Goal: Information Seeking & Learning: Check status

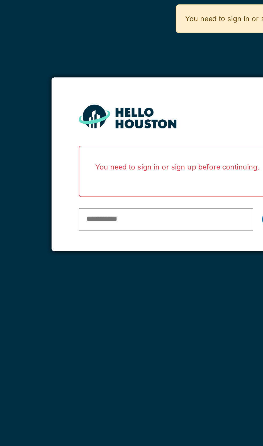
click at [118, 107] on input "email" at bounding box center [124, 108] width 86 height 11
type input "**********"
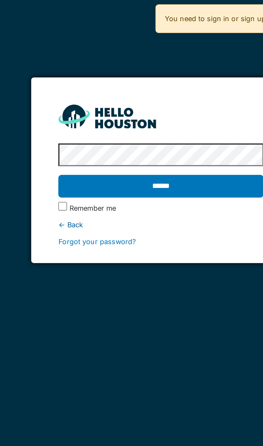
click at [144, 89] on input "******" at bounding box center [131, 92] width 101 height 11
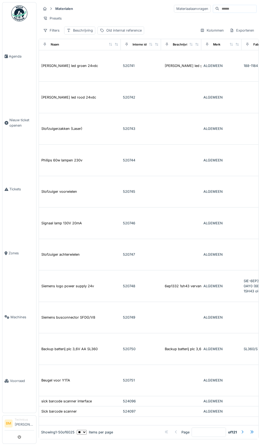
click at [230, 9] on input at bounding box center [237, 9] width 37 height 8
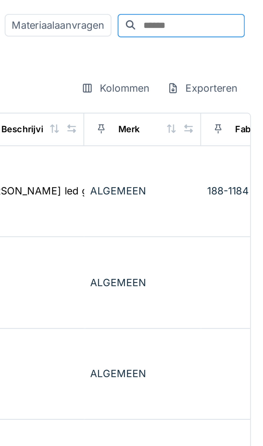
click at [223, 10] on input at bounding box center [237, 9] width 37 height 8
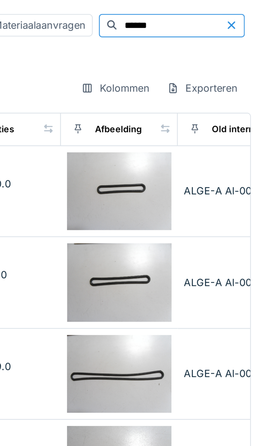
scroll to position [0, 184]
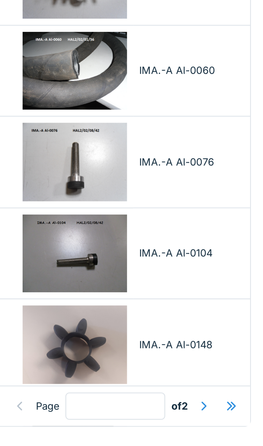
type input "******"
click at [241, 434] on div at bounding box center [242, 432] width 4 height 5
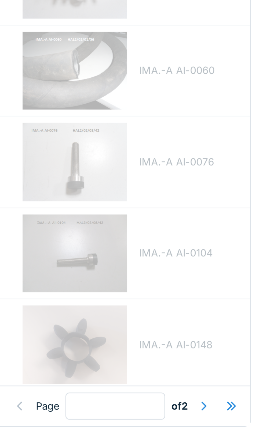
type input "*"
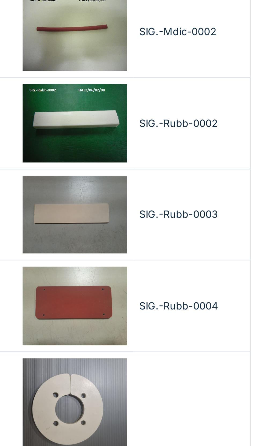
scroll to position [0, 0]
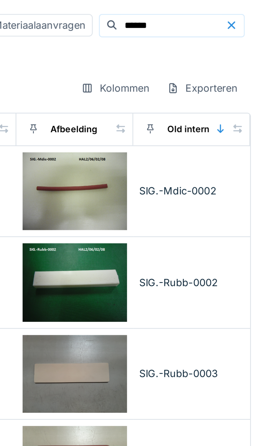
click at [222, 10] on input "******" at bounding box center [230, 9] width 37 height 8
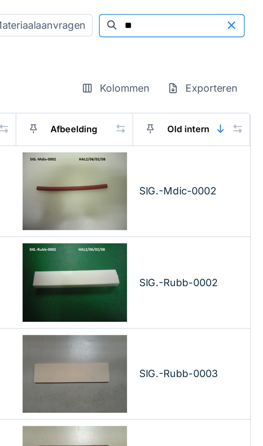
type input "*"
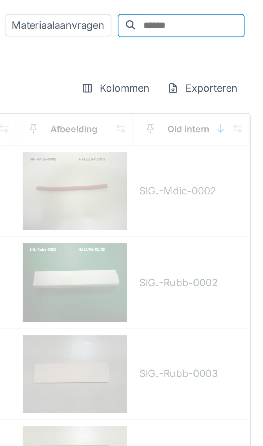
type input "*"
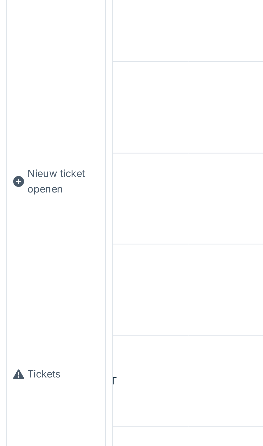
scroll to position [0, 184]
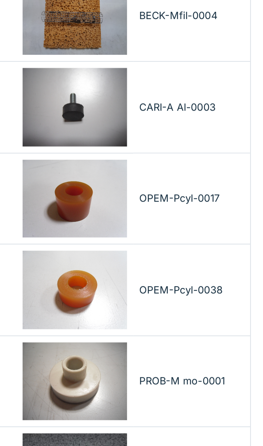
type input "******"
click at [238, 131] on div "OPEM-Pcyl-0017" at bounding box center [238, 128] width 36 height 5
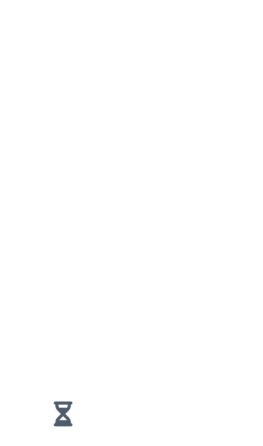
scroll to position [25, 0]
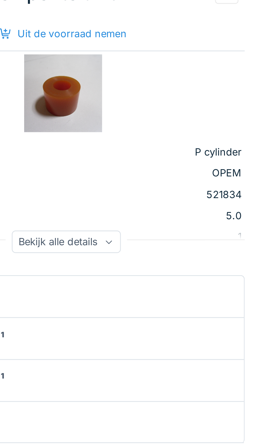
click at [211, 104] on div "Bekijk alle details" at bounding box center [195, 108] width 38 height 8
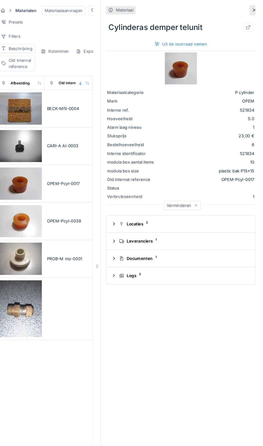
scroll to position [12, 0]
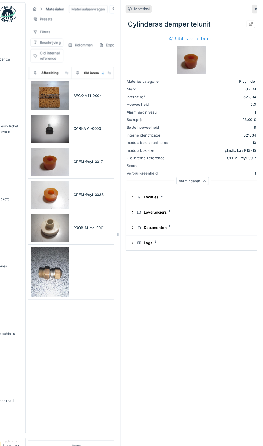
click at [100, 183] on div "OPEM-Pcyl-0038" at bounding box center [100, 185] width 36 height 5
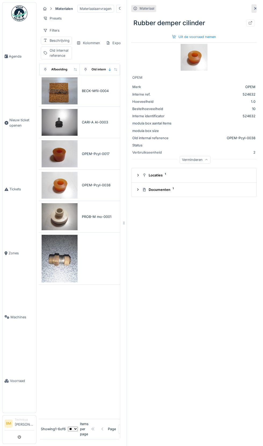
click at [255, 9] on icon at bounding box center [255, 8] width 3 height 3
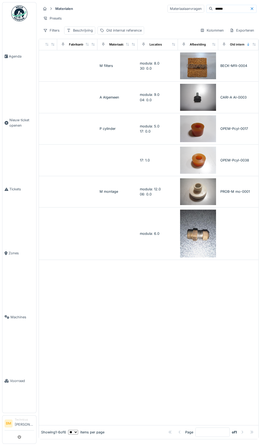
click at [20, 384] on span "Voorraad" at bounding box center [22, 381] width 24 height 5
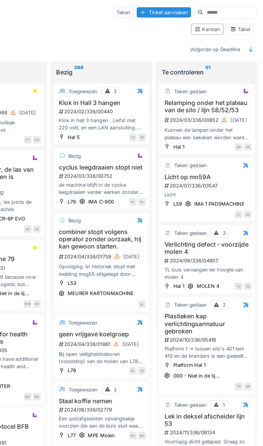
click at [225, 8] on input at bounding box center [239, 9] width 37 height 8
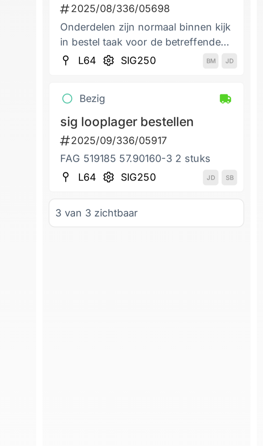
type input "***"
click at [148, 193] on div "SIG250" at bounding box center [147, 191] width 12 height 5
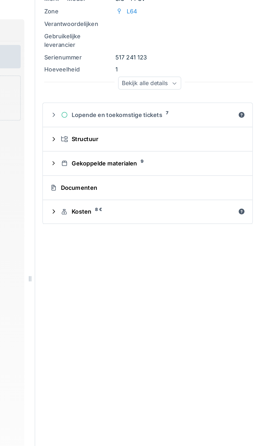
scroll to position [3, 0]
click at [227, 123] on div "Lopende en toekomstige tickets 7" at bounding box center [193, 125] width 103 height 5
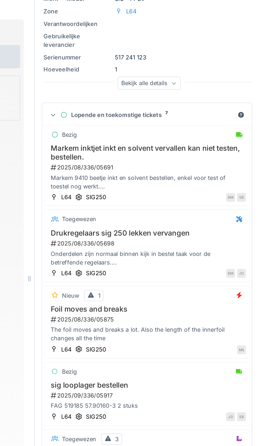
scroll to position [0, 0]
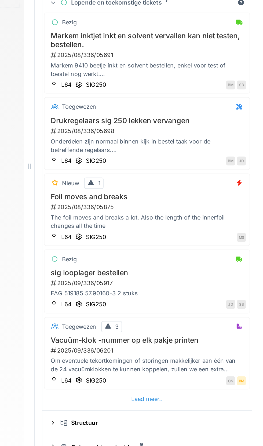
click at [193, 362] on div "Laad meer.." at bounding box center [193, 361] width 23 height 7
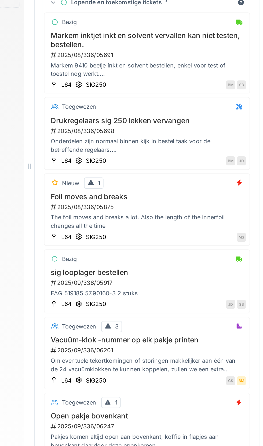
scroll to position [23, 0]
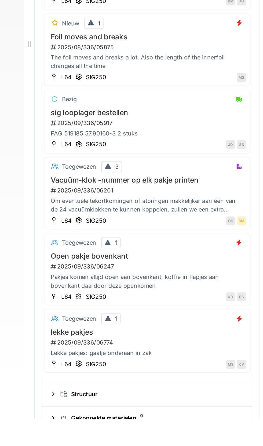
click at [156, 400] on div "2025/09/336/06774" at bounding box center [194, 400] width 117 height 5
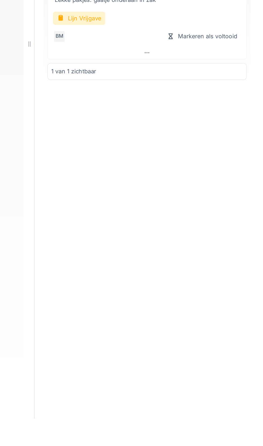
scroll to position [30, 0]
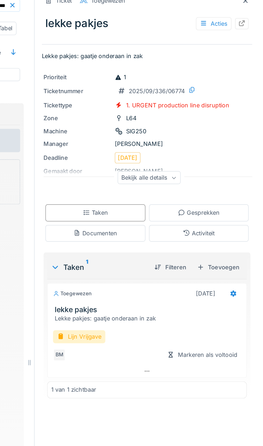
click at [210, 112] on icon at bounding box center [209, 113] width 3 height 3
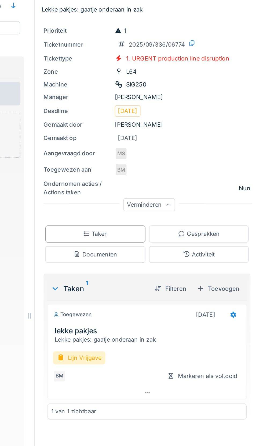
scroll to position [0, 0]
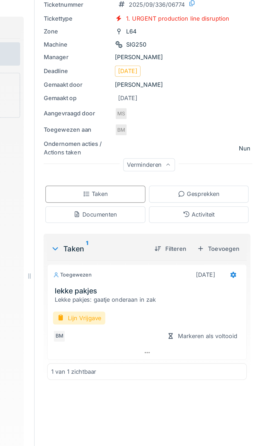
click at [193, 269] on icon at bounding box center [193, 268] width 3 height 1
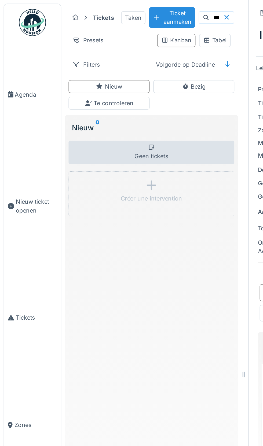
scroll to position [0, 21]
